Goal: Information Seeking & Learning: Learn about a topic

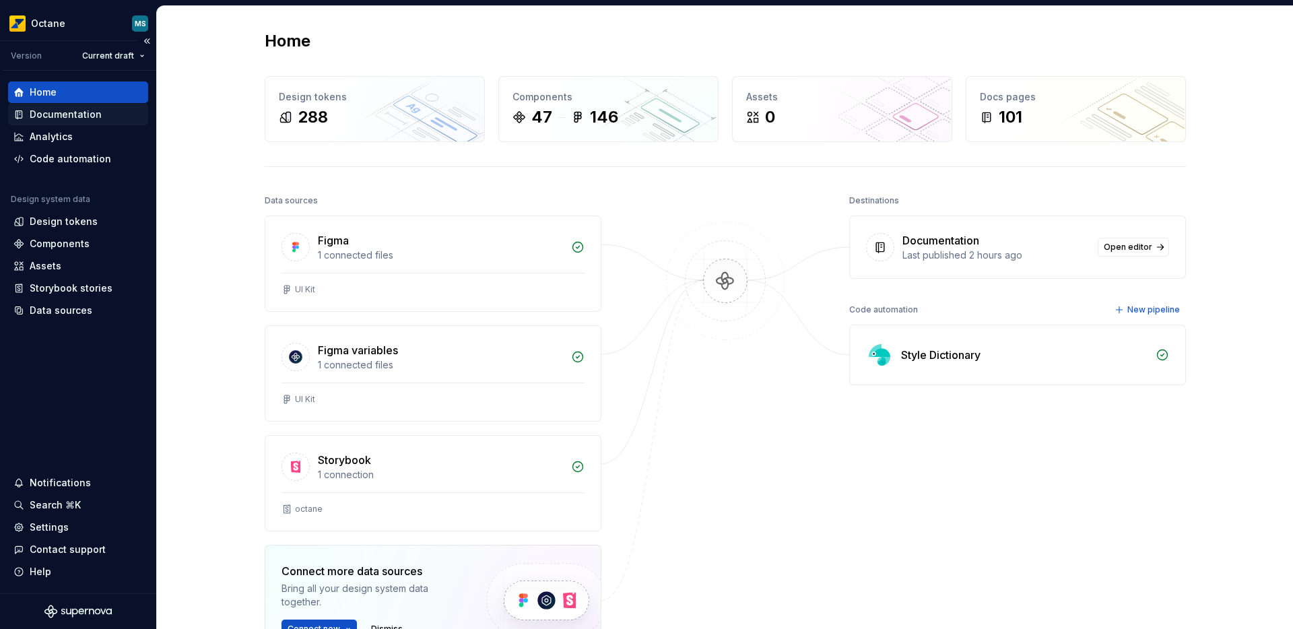
click at [56, 118] on div "Documentation" at bounding box center [66, 114] width 72 height 13
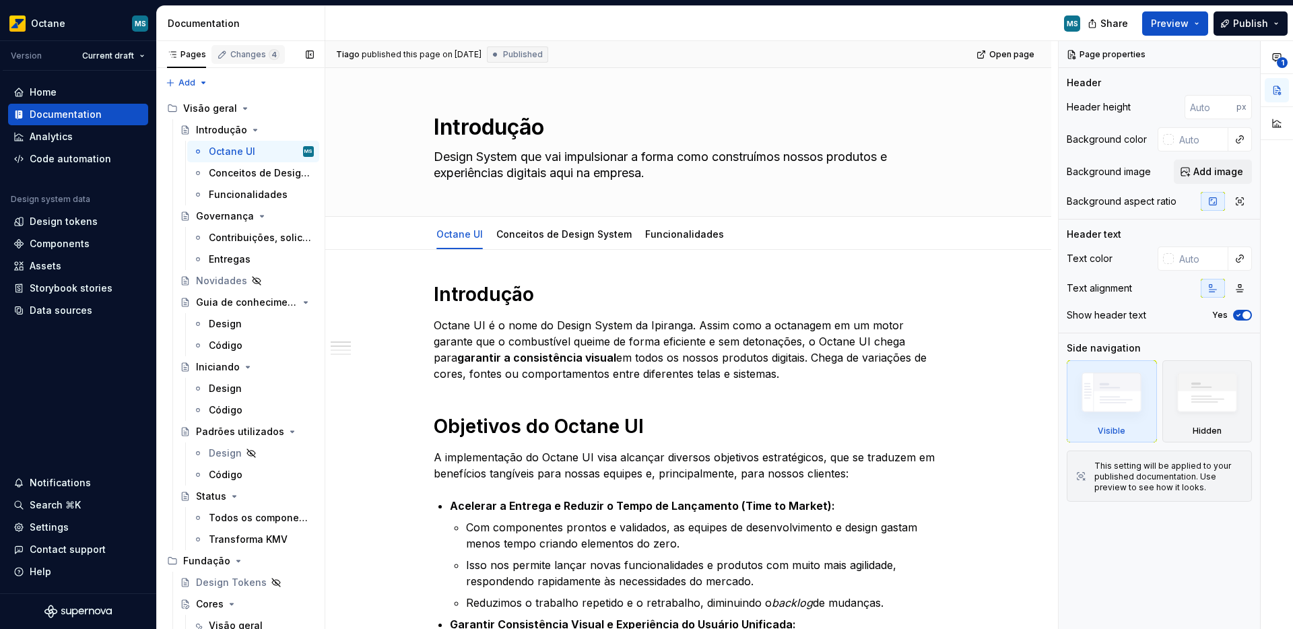
click at [259, 53] on div "Changes 4" at bounding box center [254, 54] width 49 height 11
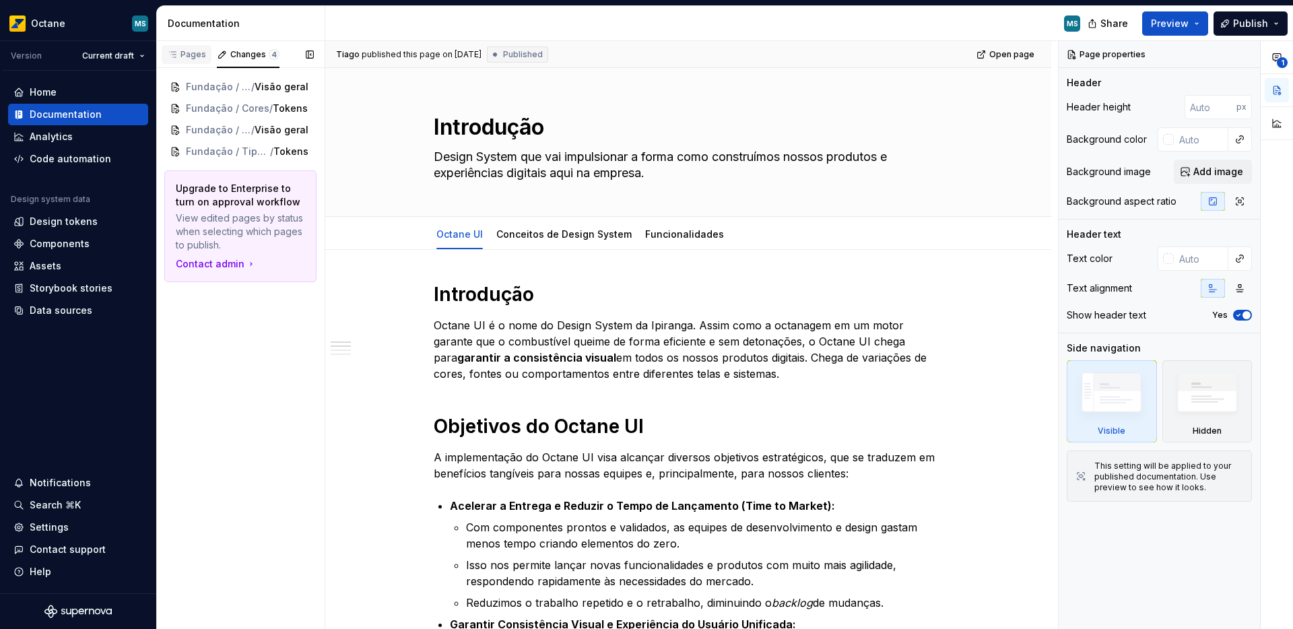
click at [189, 56] on div "Pages" at bounding box center [186, 54] width 39 height 11
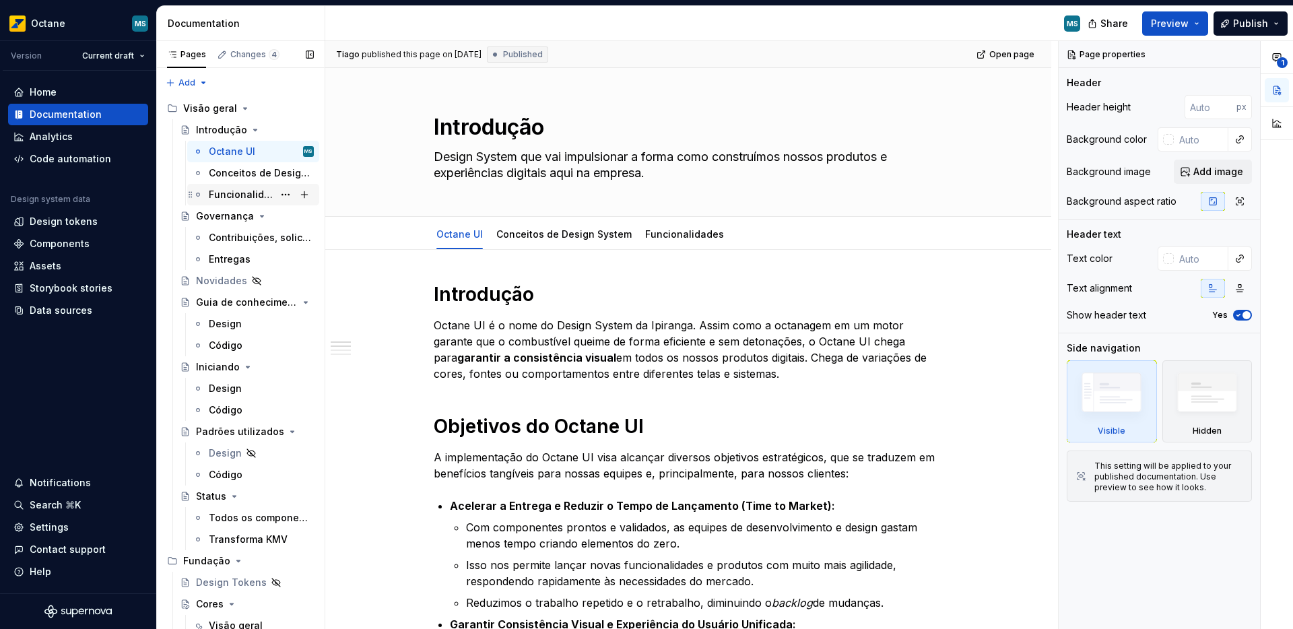
click at [245, 192] on div "Funcionalidades" at bounding box center [241, 194] width 65 height 13
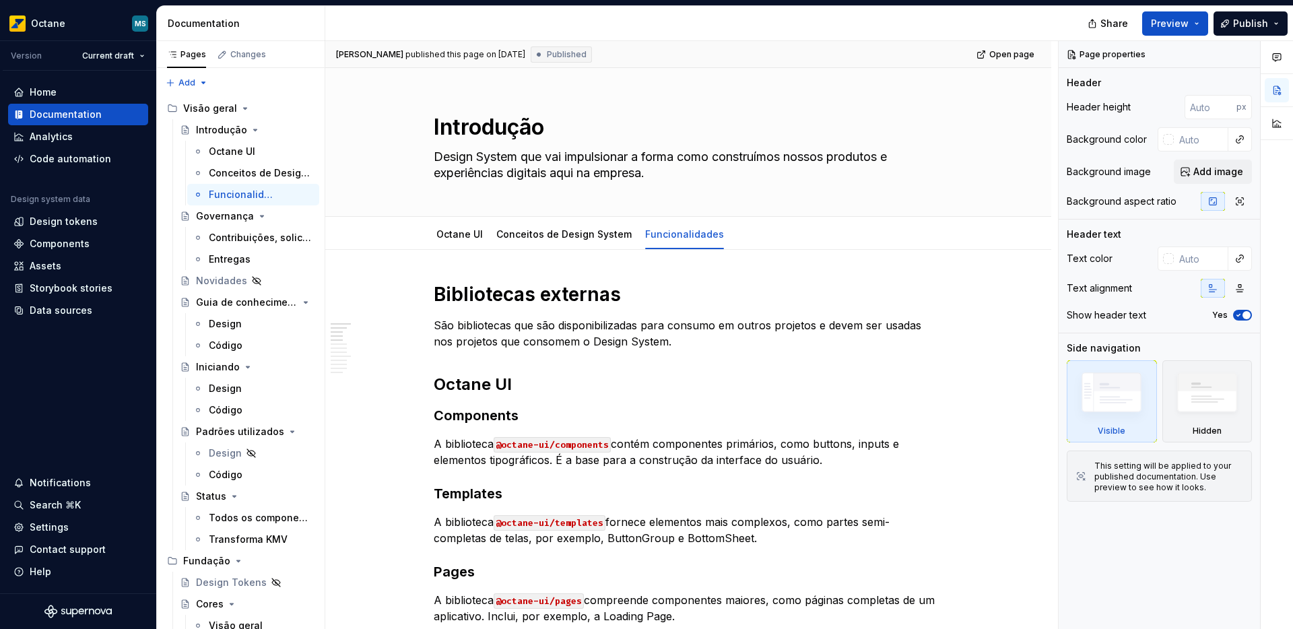
type textarea "*"
